Goal: Information Seeking & Learning: Find contact information

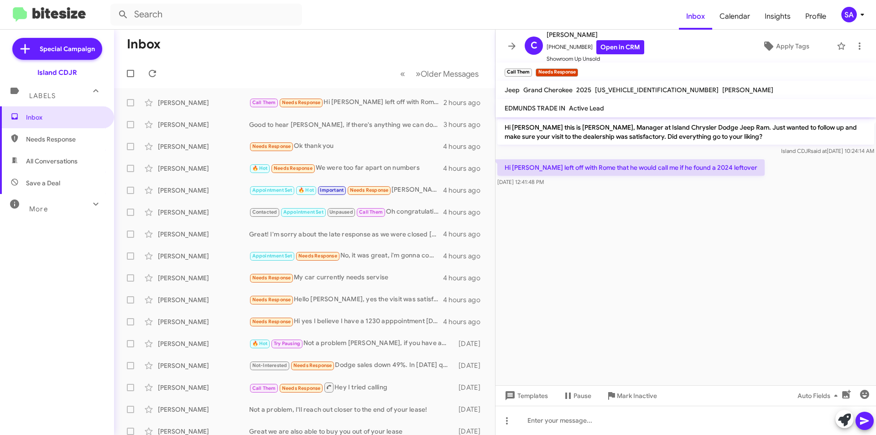
click at [53, 156] on span "All Conversations" at bounding box center [57, 161] width 114 height 22
click at [54, 153] on span "All Conversations" at bounding box center [57, 161] width 114 height 22
type input "in:all-conversations"
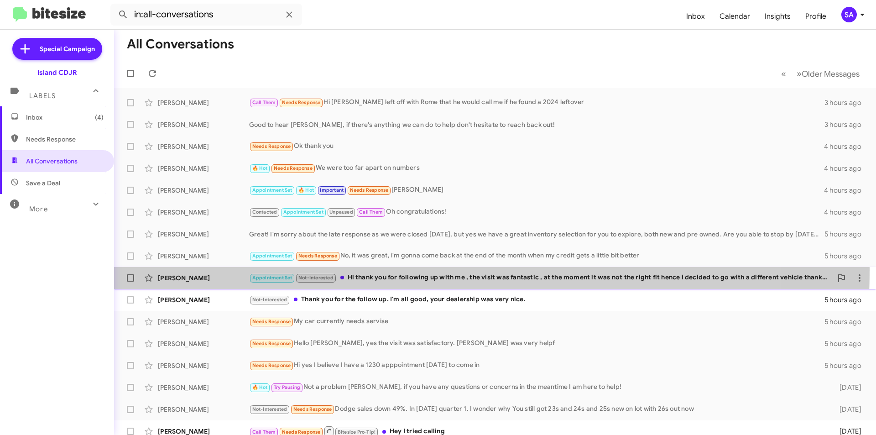
click at [188, 269] on div "[PERSON_NAME] Appointment Set Not-Interested Hi thank you for following up with…" at bounding box center [494, 278] width 747 height 18
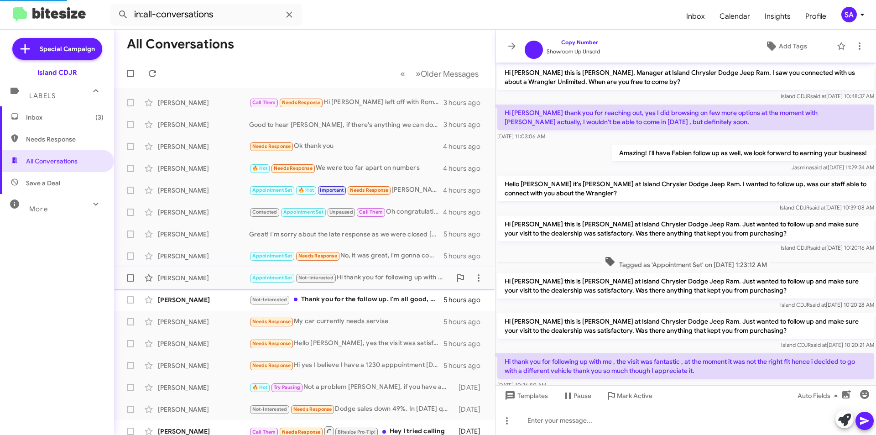
scroll to position [46, 0]
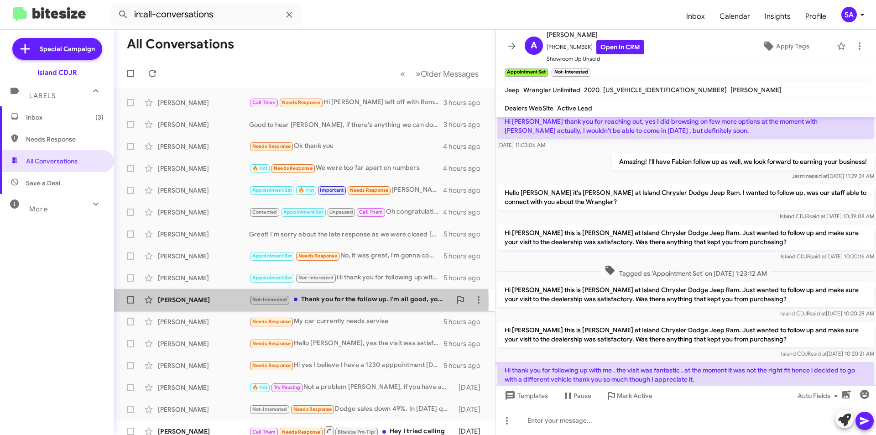
click at [226, 302] on div "[PERSON_NAME]" at bounding box center [203, 299] width 91 height 9
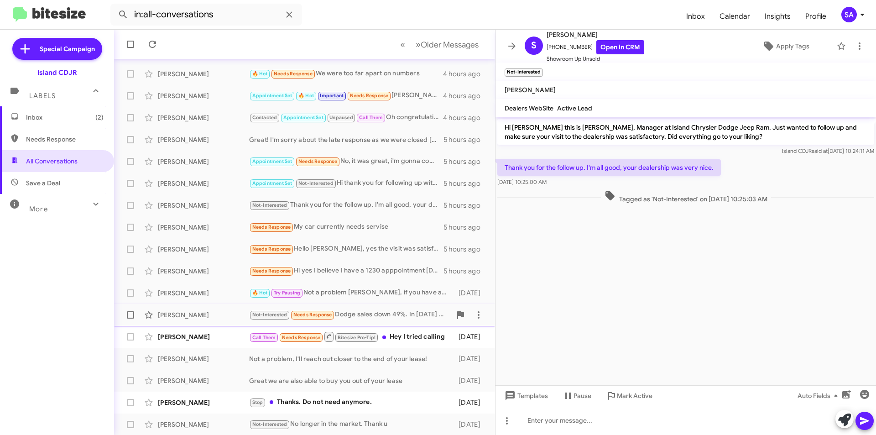
scroll to position [95, 0]
click at [235, 331] on div "Tywaul [PERSON_NAME] Call Them Needs Response Bitesize Pro-Tip! Hey I tried cal…" at bounding box center [304, 336] width 366 height 18
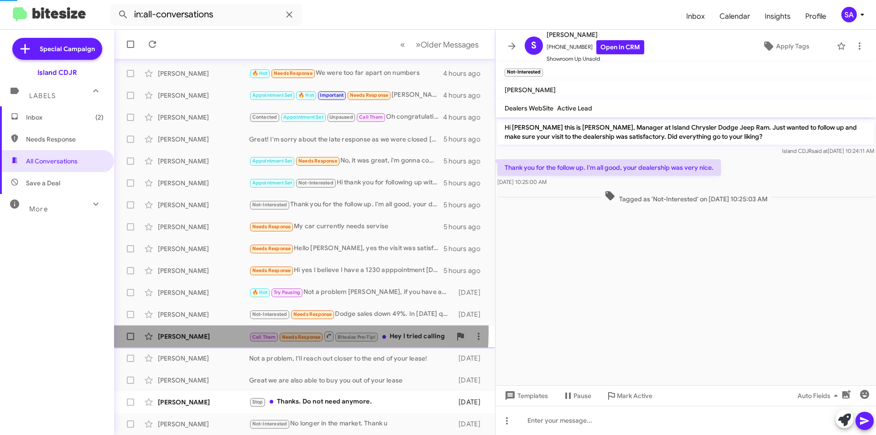
click at [235, 331] on div "Tywaul [PERSON_NAME] Call Them Needs Response Bitesize Pro-Tip! Hey I tried cal…" at bounding box center [304, 336] width 366 height 18
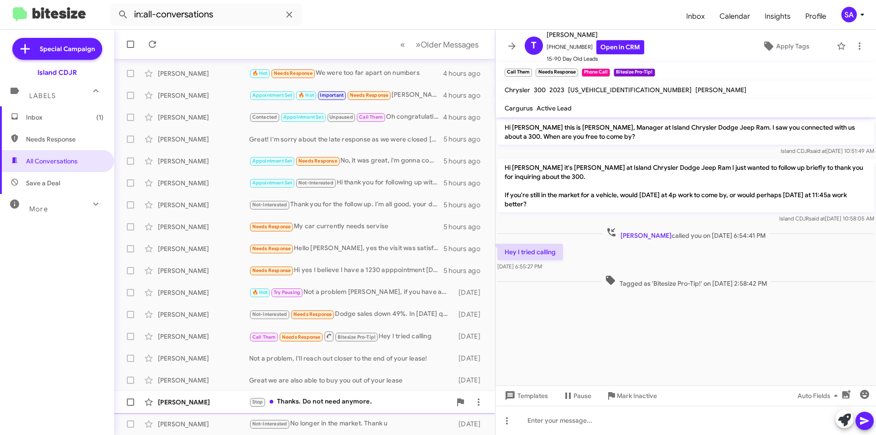
click at [318, 402] on div "Stop Thanks. Do not need anymore." at bounding box center [350, 401] width 202 height 10
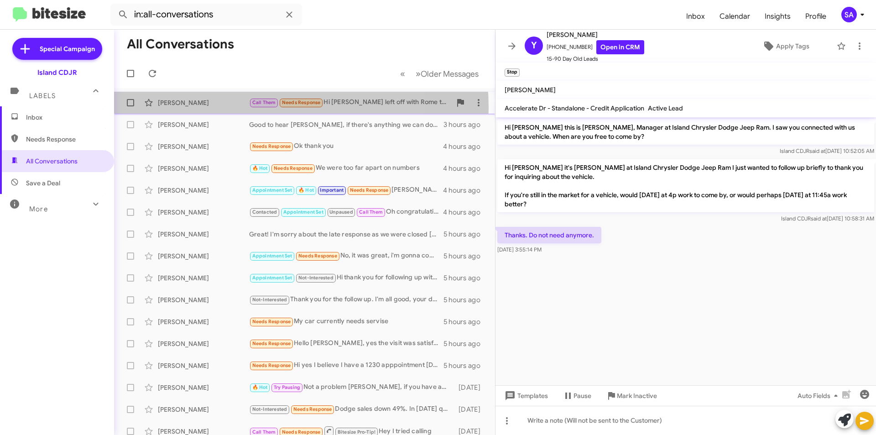
click at [225, 108] on div "[PERSON_NAME] Call Them Needs Response Hi [PERSON_NAME] left off with Rome that…" at bounding box center [304, 103] width 366 height 18
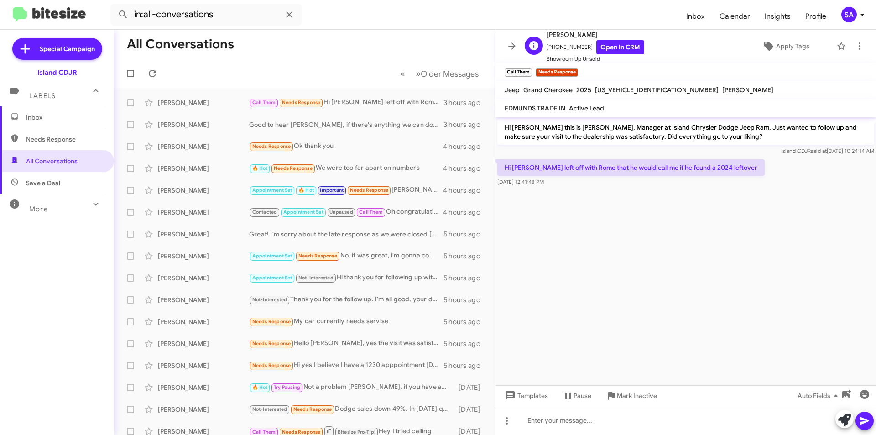
click at [568, 47] on span "[PHONE_NUMBER] Open in CRM" at bounding box center [596, 47] width 98 height 14
copy span "19173639029"
